Goal: Transaction & Acquisition: Subscribe to service/newsletter

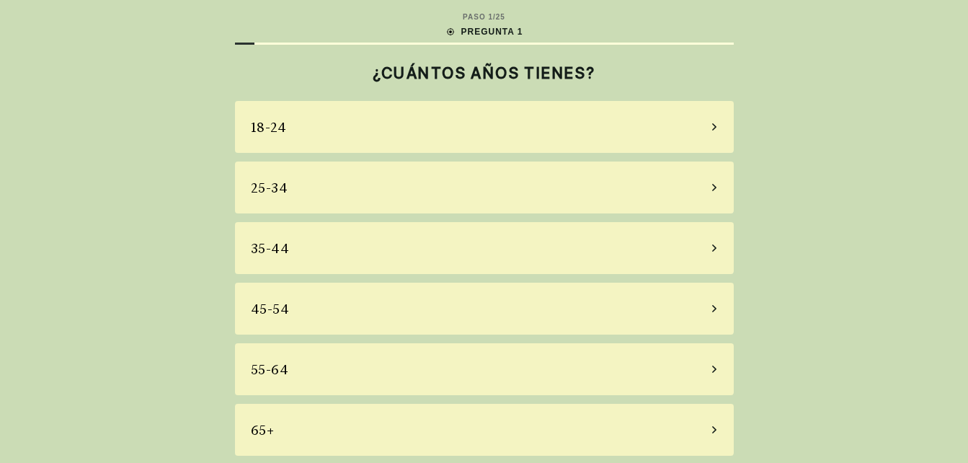
click at [319, 187] on div "25-34" at bounding box center [484, 187] width 499 height 52
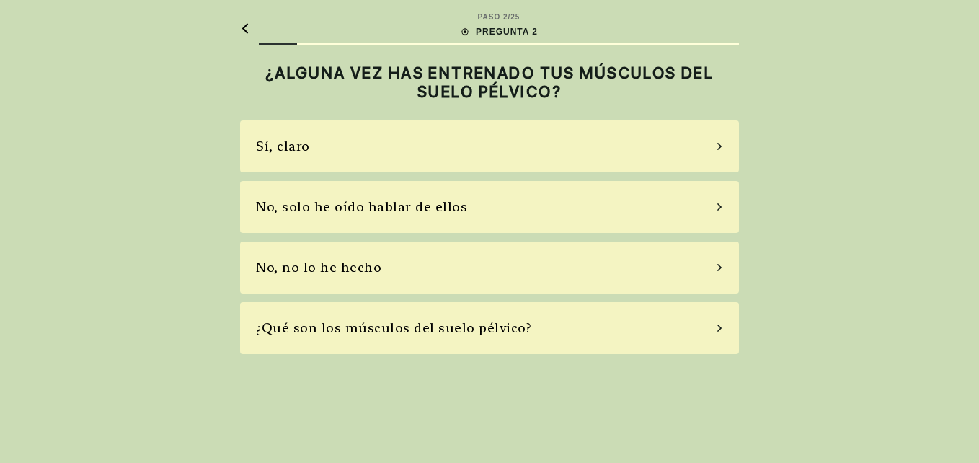
click at [356, 272] on div "No, no lo he hecho" at bounding box center [318, 266] width 125 height 19
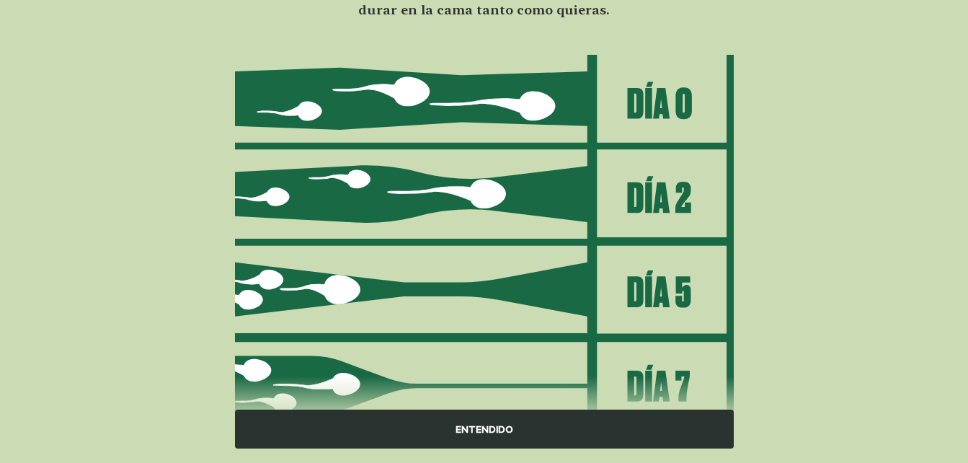
scroll to position [210, 0]
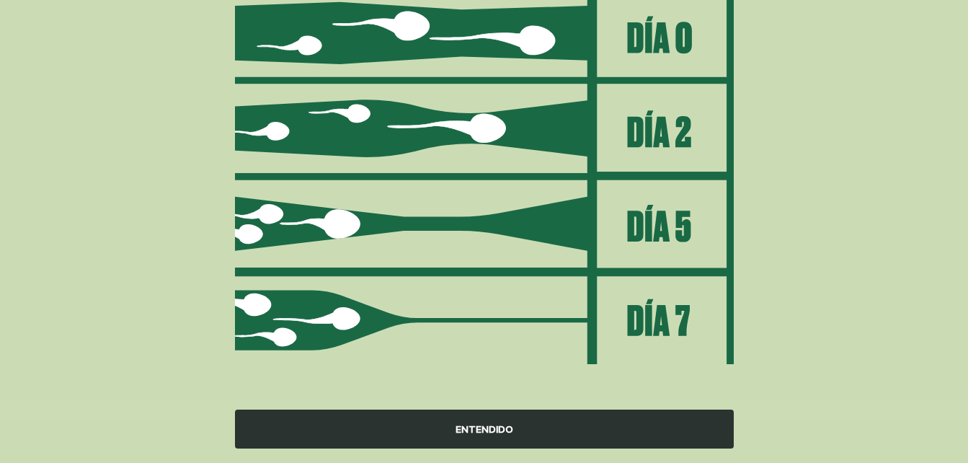
click at [486, 430] on div "ENTENDIDO" at bounding box center [484, 428] width 499 height 39
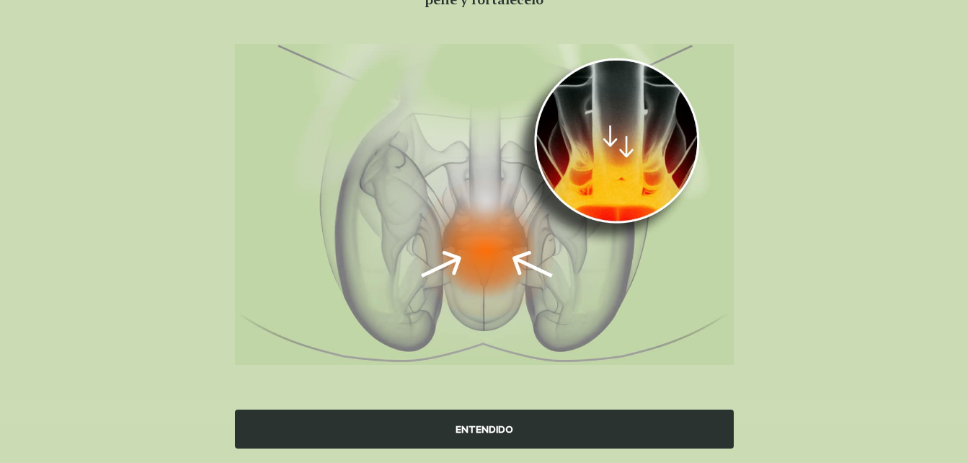
scroll to position [154, 0]
click at [474, 423] on div "ENTENDIDO" at bounding box center [484, 428] width 499 height 39
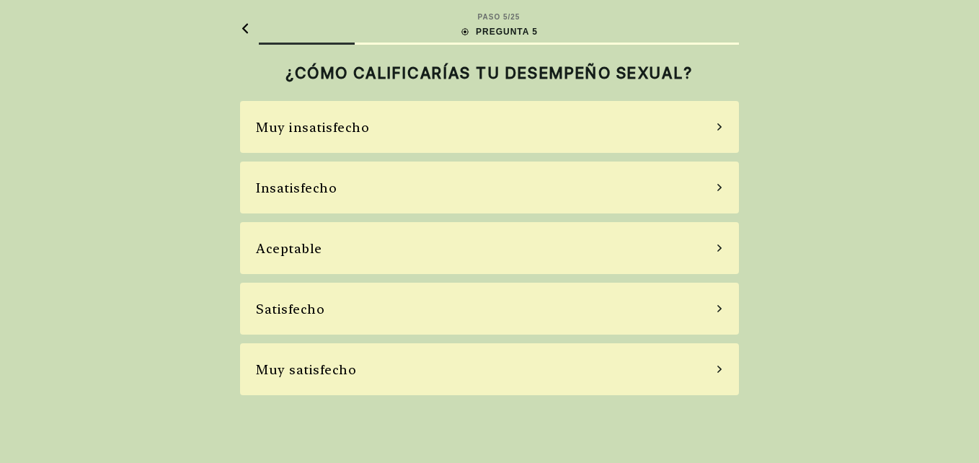
click at [412, 197] on div "Insatisfecho" at bounding box center [489, 187] width 499 height 52
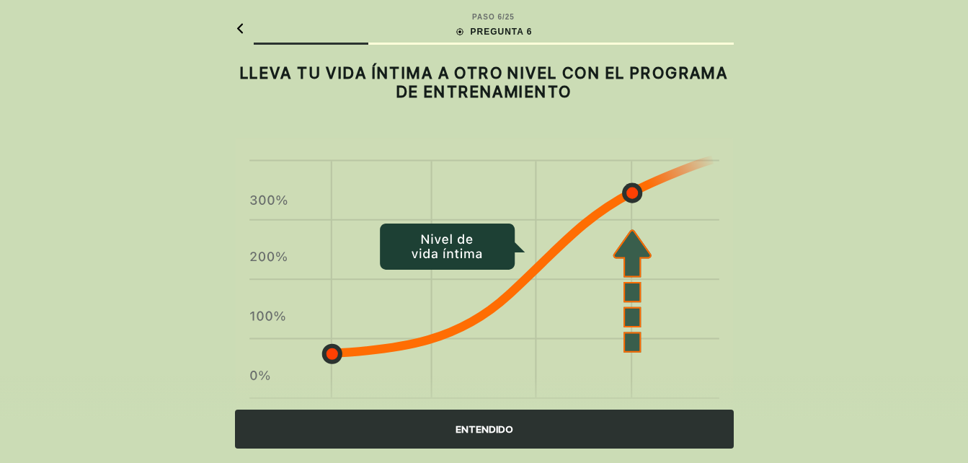
click at [478, 420] on div "ENTENDIDO" at bounding box center [484, 428] width 499 height 39
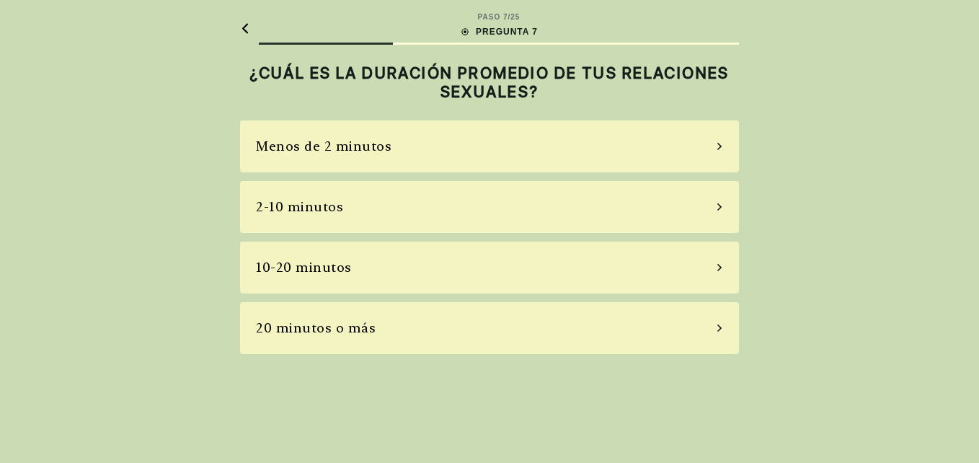
click at [430, 136] on div "Menos de 2 minutos" at bounding box center [489, 146] width 499 height 52
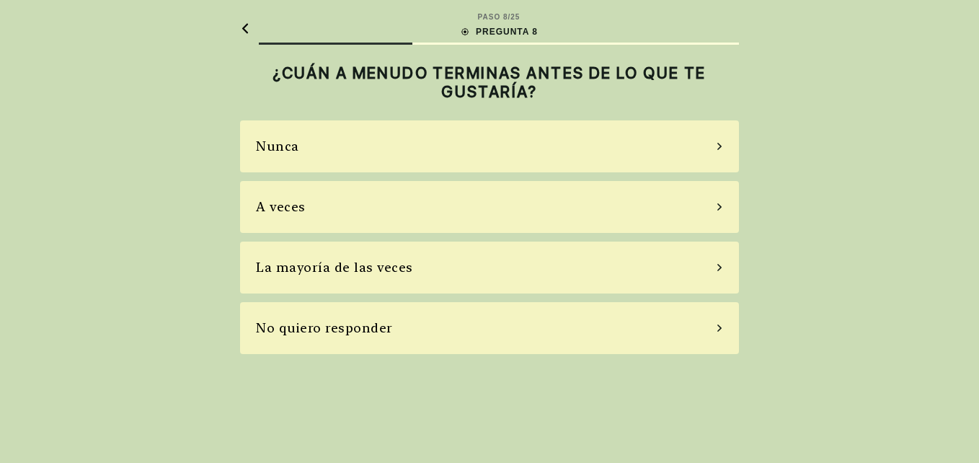
click at [397, 267] on div "La mayoría de las veces" at bounding box center [334, 266] width 157 height 19
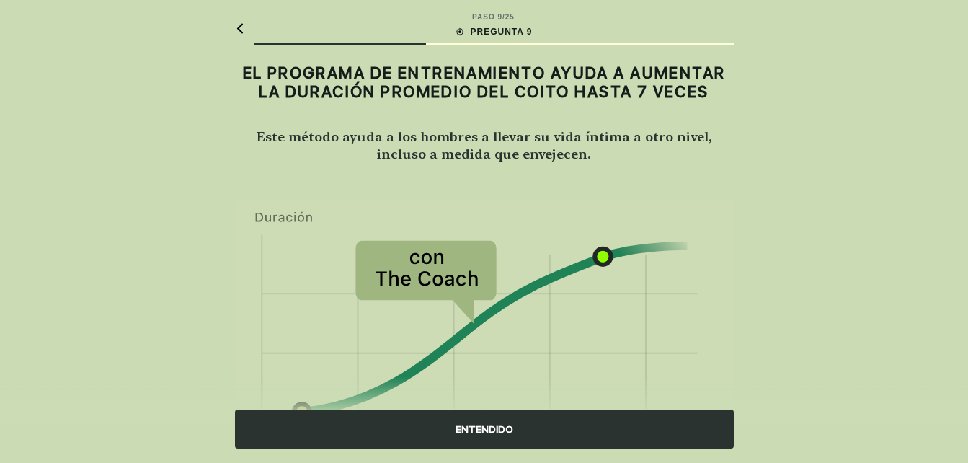
click at [563, 435] on div "ENTENDIDO" at bounding box center [484, 428] width 499 height 39
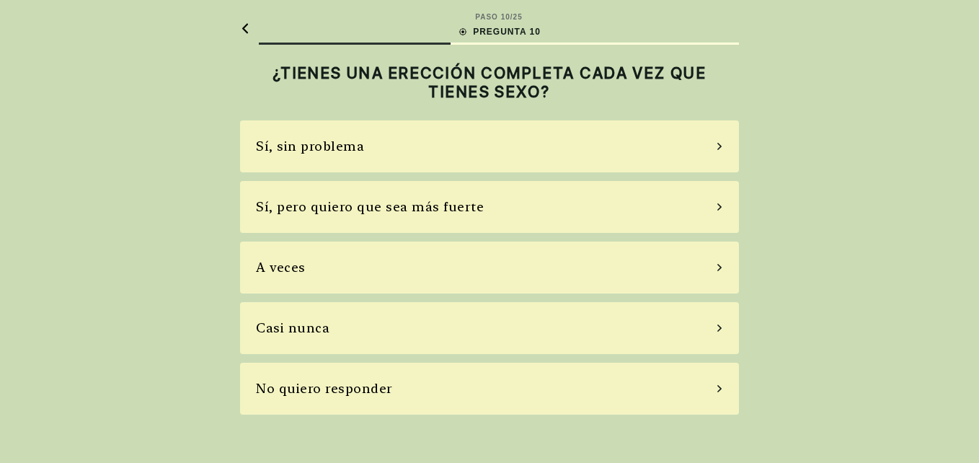
click at [402, 161] on div "Sí, sin problema" at bounding box center [489, 146] width 499 height 52
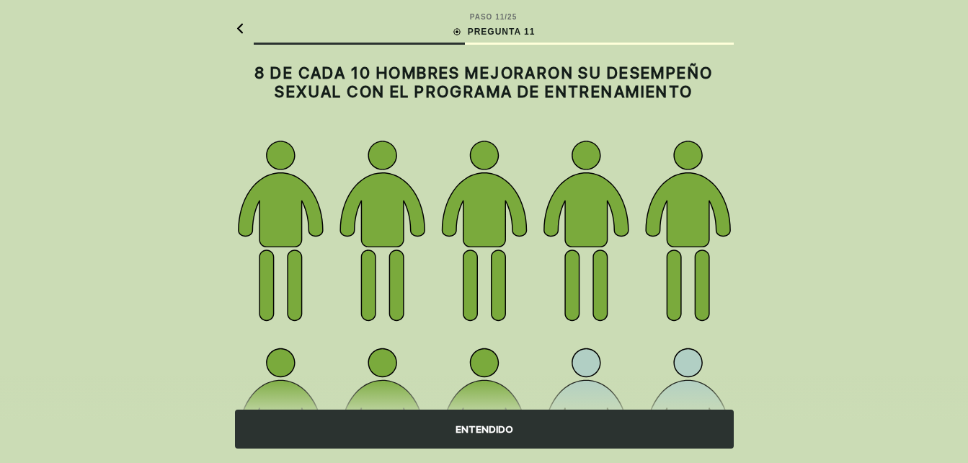
click at [488, 435] on div "ENTENDIDO" at bounding box center [484, 428] width 499 height 39
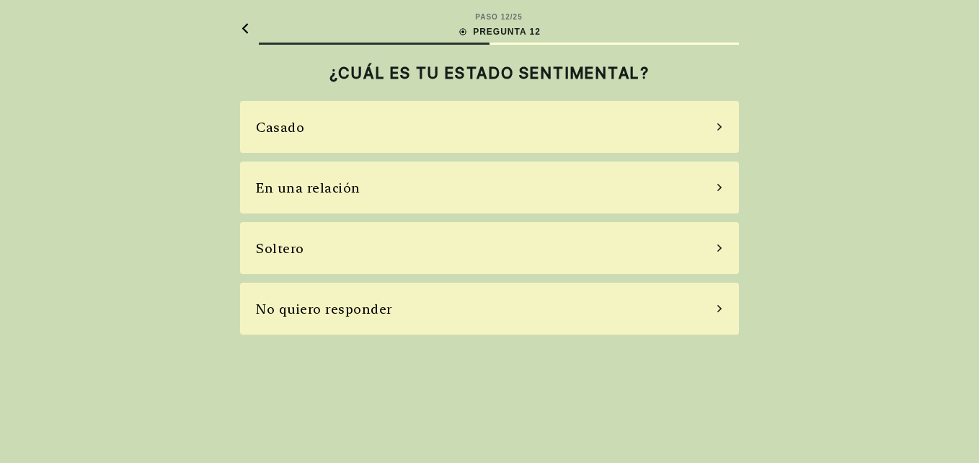
click at [395, 121] on div "Casado" at bounding box center [489, 127] width 499 height 52
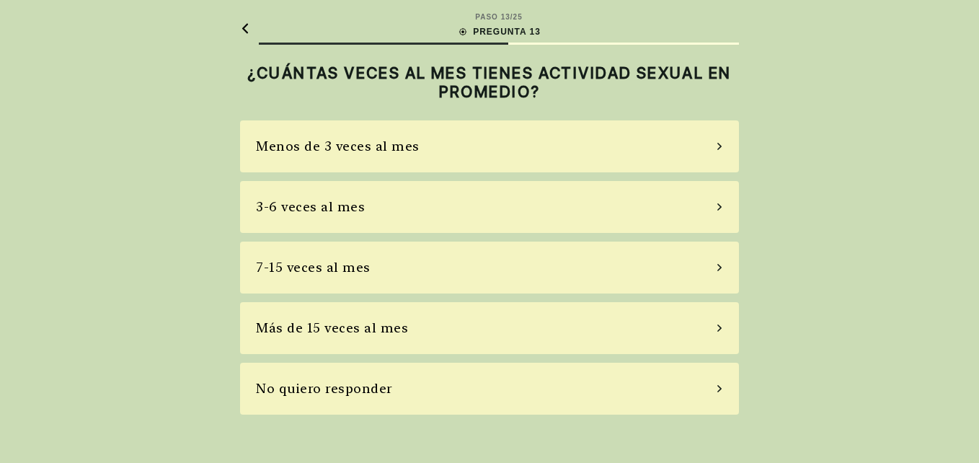
click at [434, 158] on div "Menos de 3 veces al mes" at bounding box center [489, 146] width 499 height 52
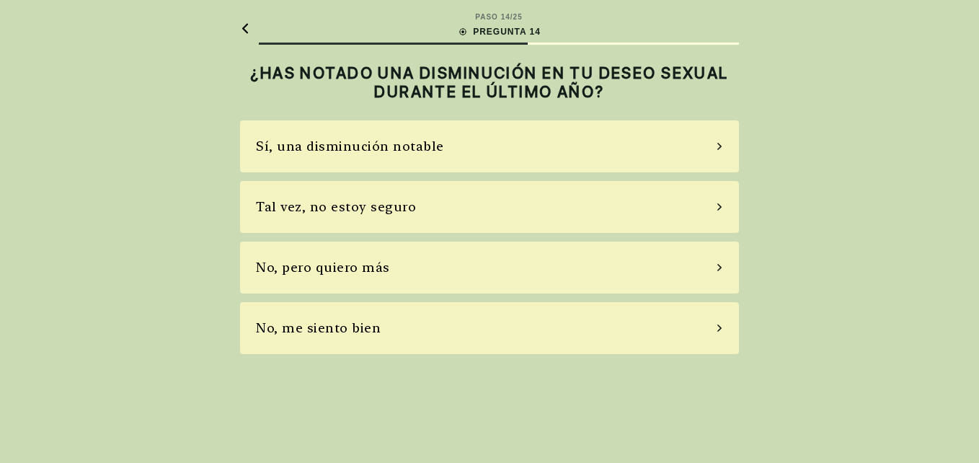
click at [389, 267] on div "No, pero quiero más" at bounding box center [489, 267] width 499 height 52
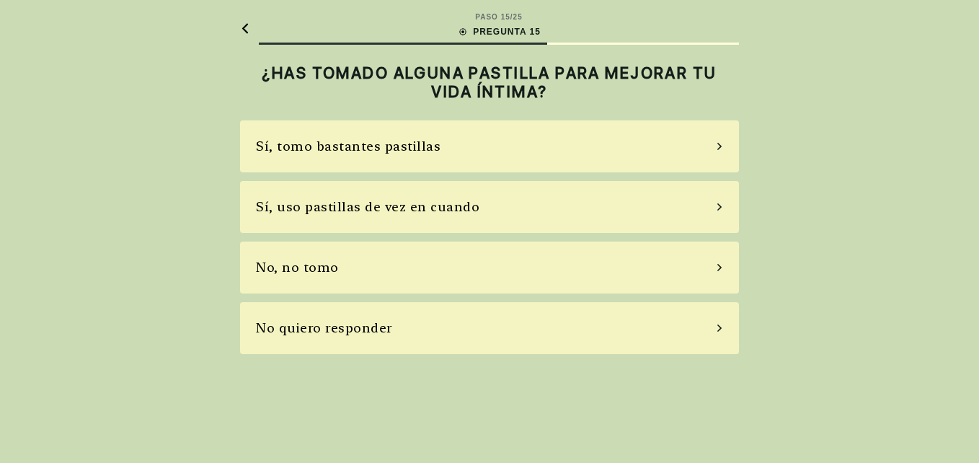
click at [389, 267] on div "No, no tomo" at bounding box center [489, 267] width 499 height 52
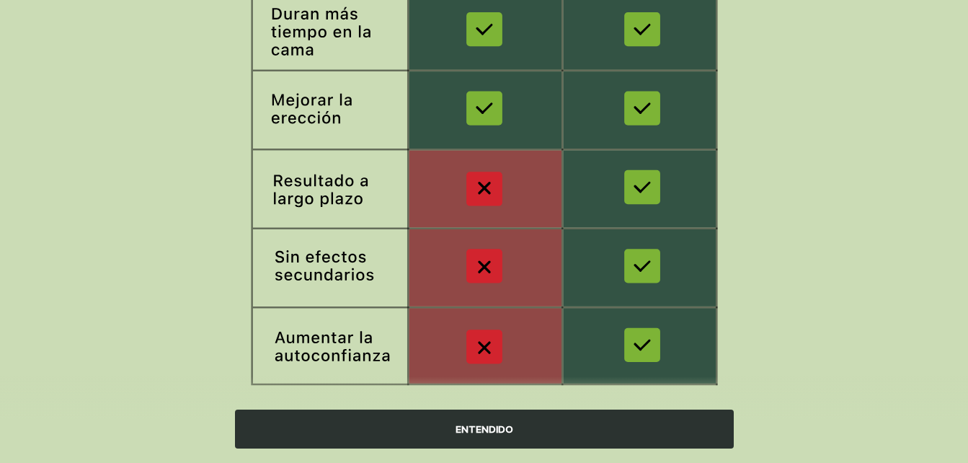
scroll to position [288, 0]
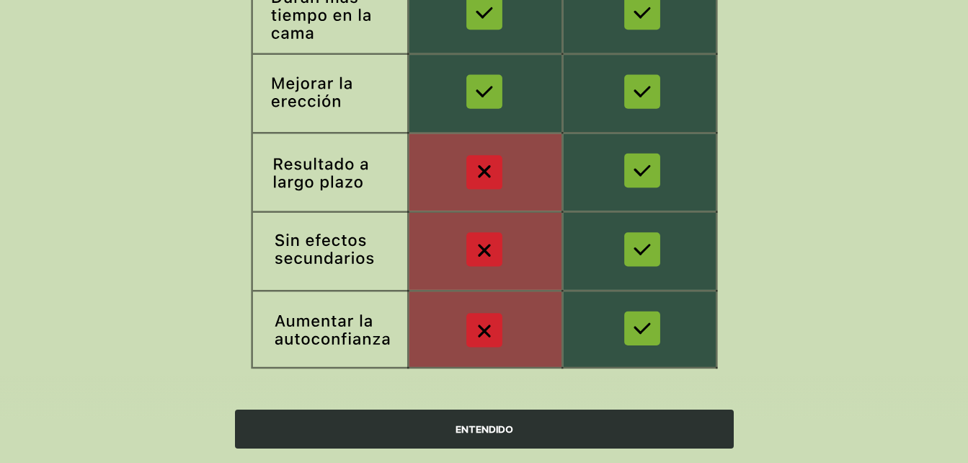
click at [462, 414] on div "ENTENDIDO" at bounding box center [484, 428] width 499 height 39
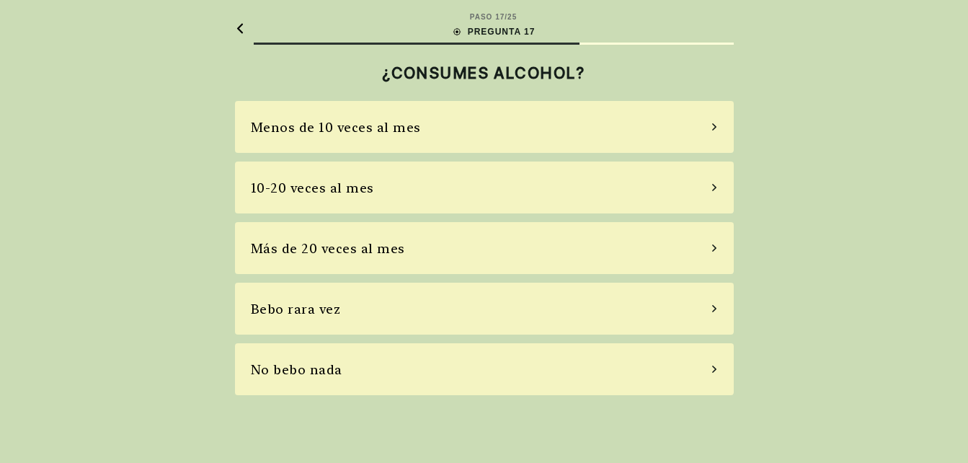
scroll to position [0, 0]
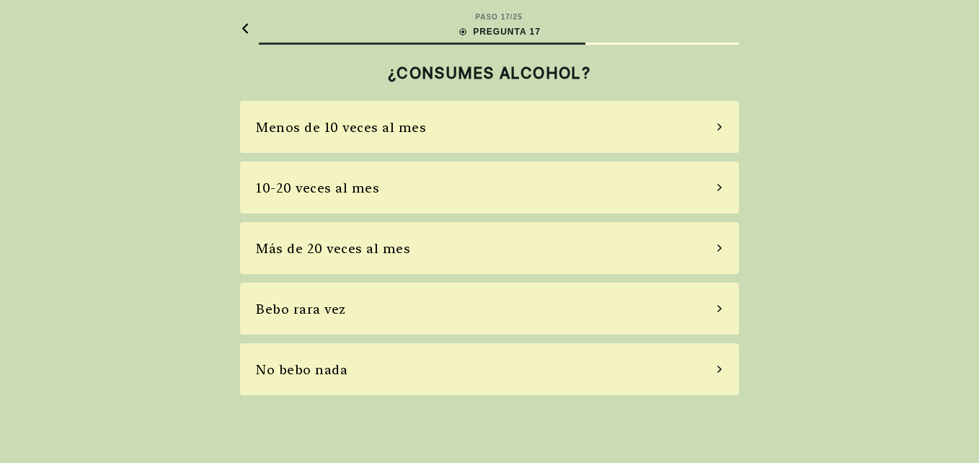
click at [448, 306] on div "Bebo rara vez" at bounding box center [489, 309] width 499 height 52
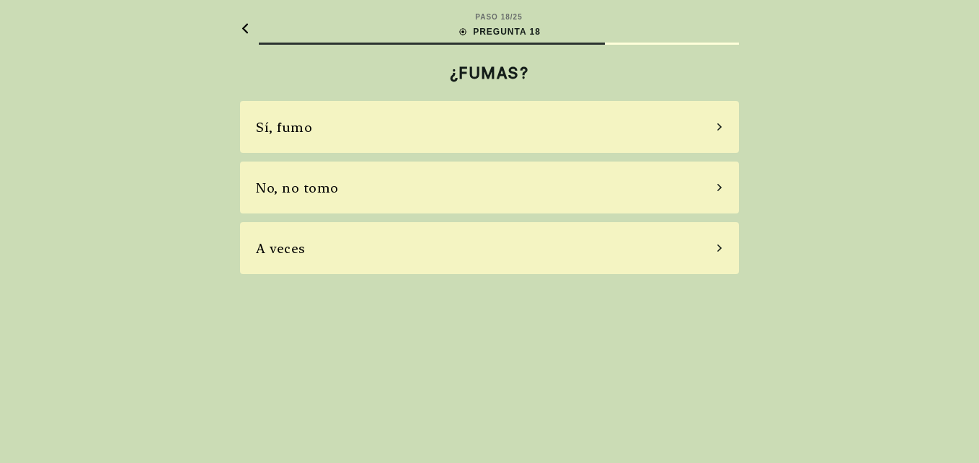
click at [396, 191] on div "No, no tomo" at bounding box center [489, 187] width 499 height 52
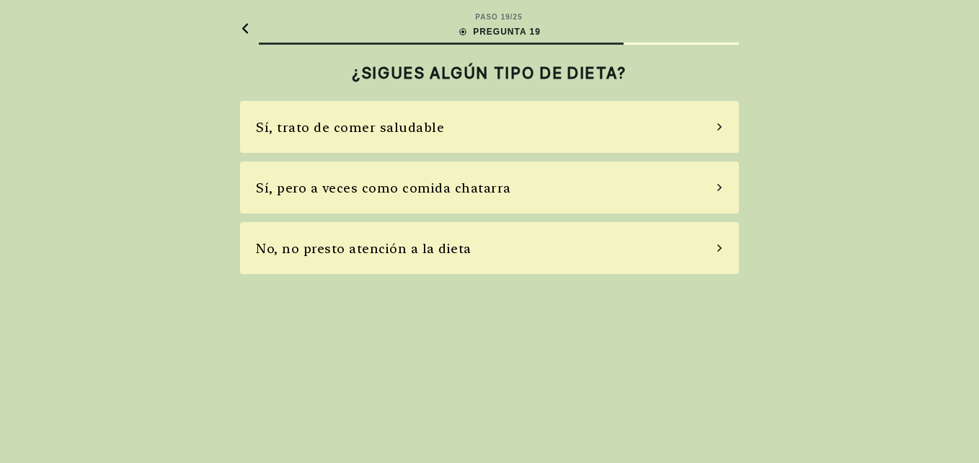
click at [398, 235] on div "No, no presto atención a la dieta" at bounding box center [489, 248] width 499 height 52
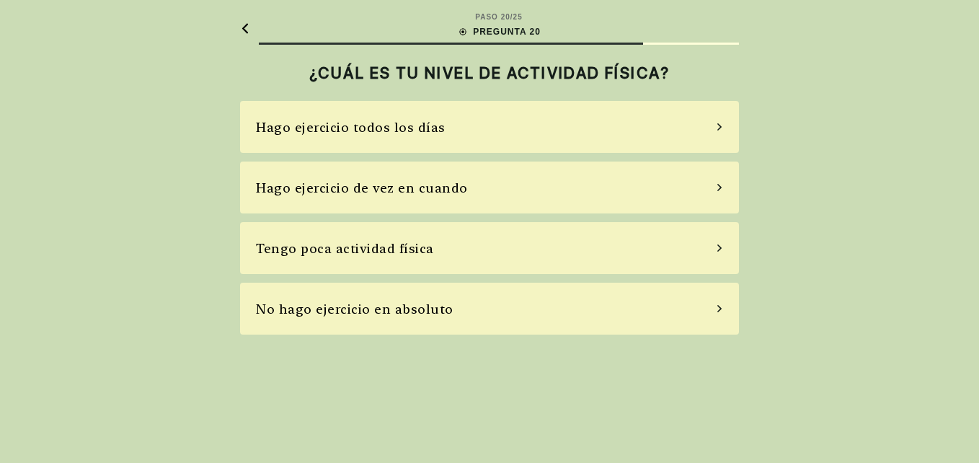
click at [425, 254] on div "Tengo poca actividad física" at bounding box center [345, 248] width 178 height 19
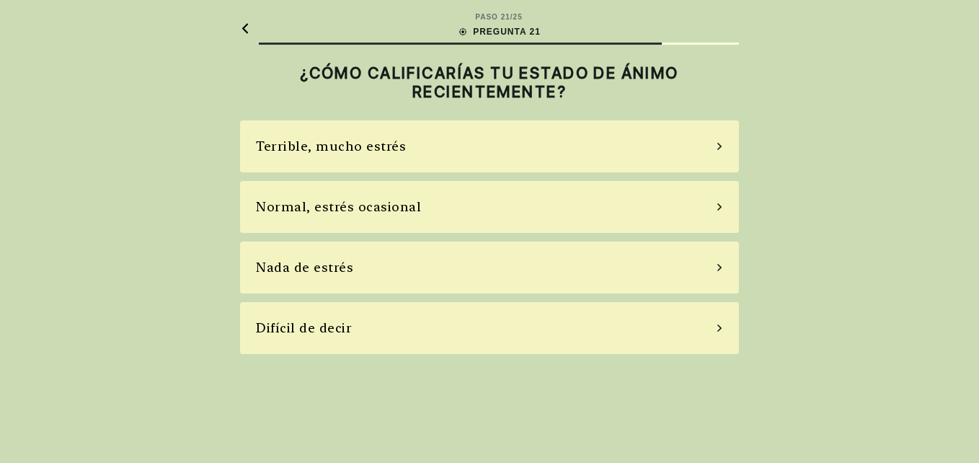
click at [446, 197] on div "Normal, estrés ocasional" at bounding box center [489, 207] width 499 height 52
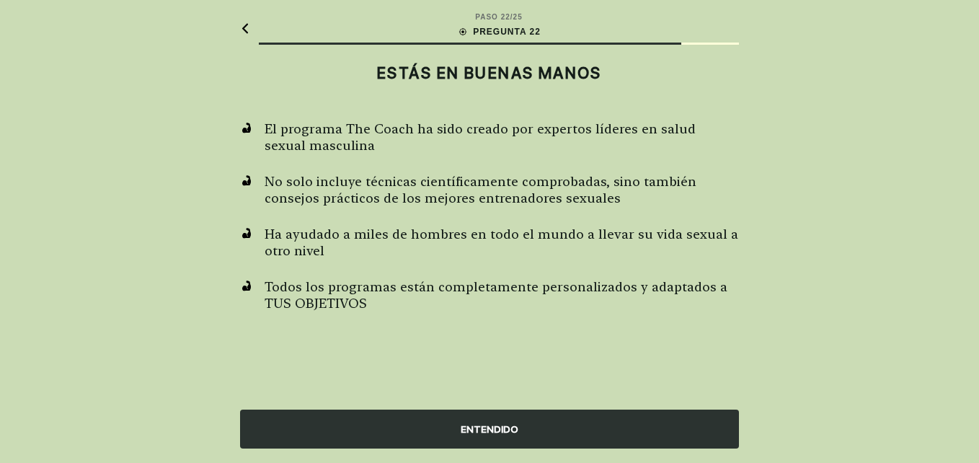
click at [513, 422] on div "ENTENDIDO" at bounding box center [489, 428] width 499 height 39
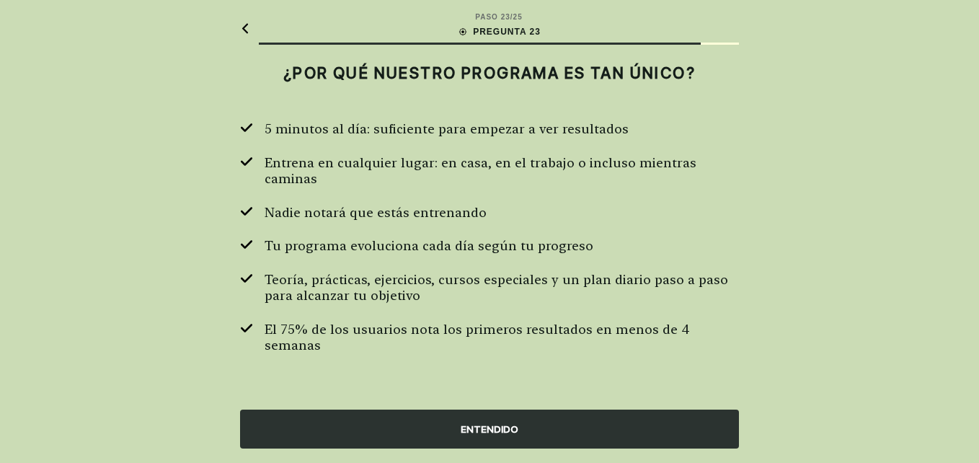
click at [510, 421] on div "ENTENDIDO" at bounding box center [489, 428] width 499 height 39
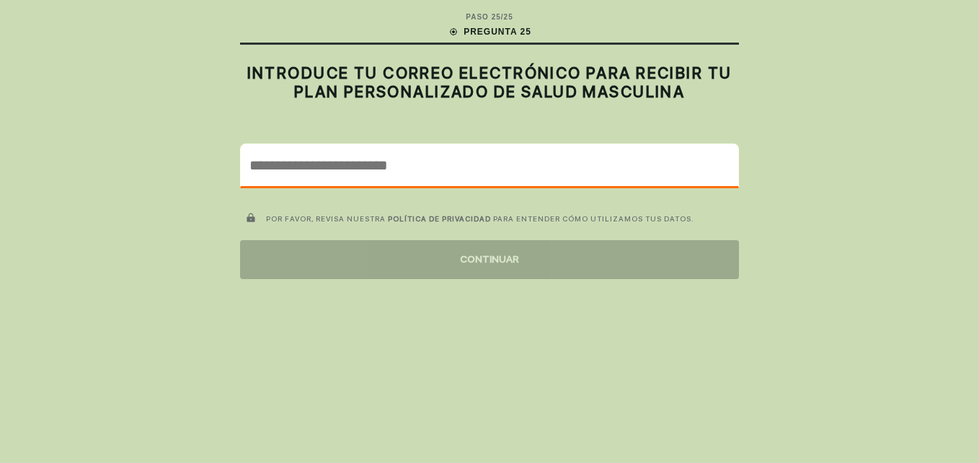
click at [502, 174] on input "email" at bounding box center [489, 165] width 497 height 42
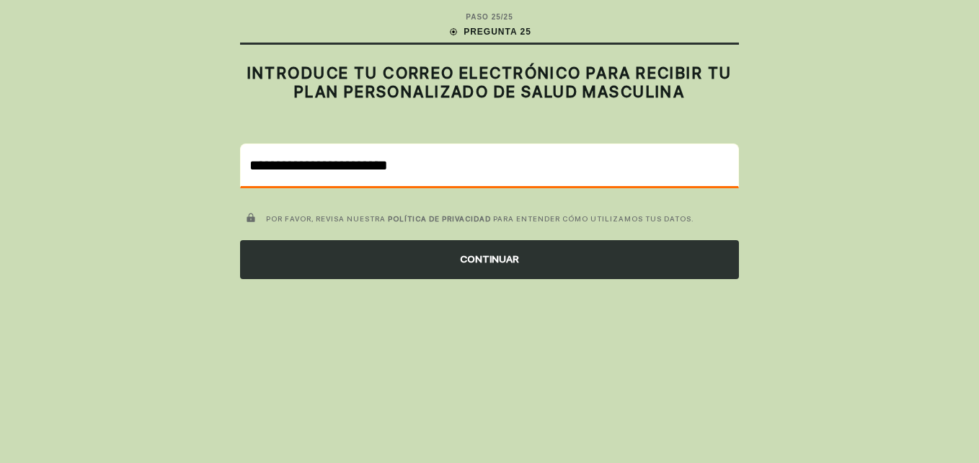
type input "**********"
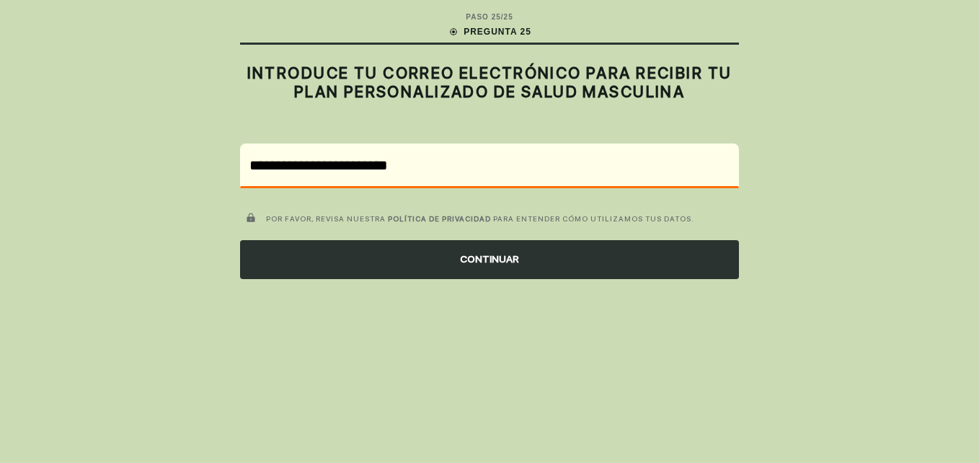
click at [465, 261] on div "CONTINUAR" at bounding box center [489, 259] width 499 height 39
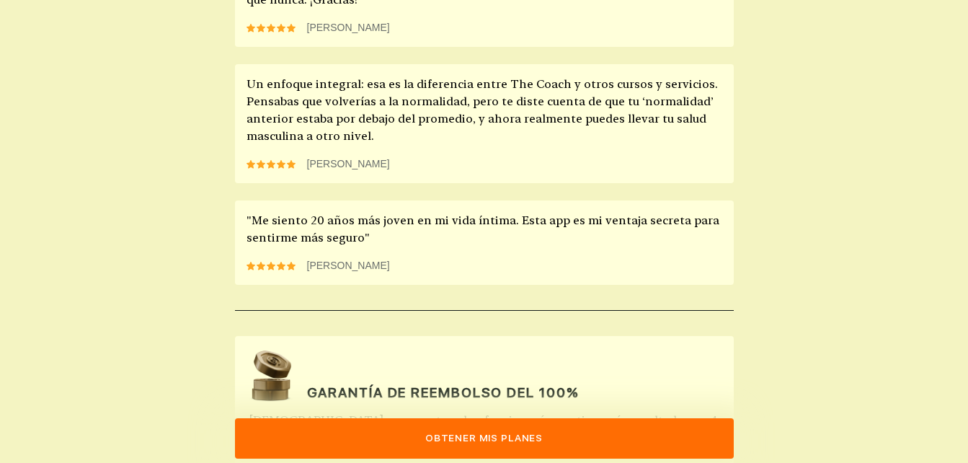
scroll to position [1429, 0]
